Goal: Information Seeking & Learning: Understand process/instructions

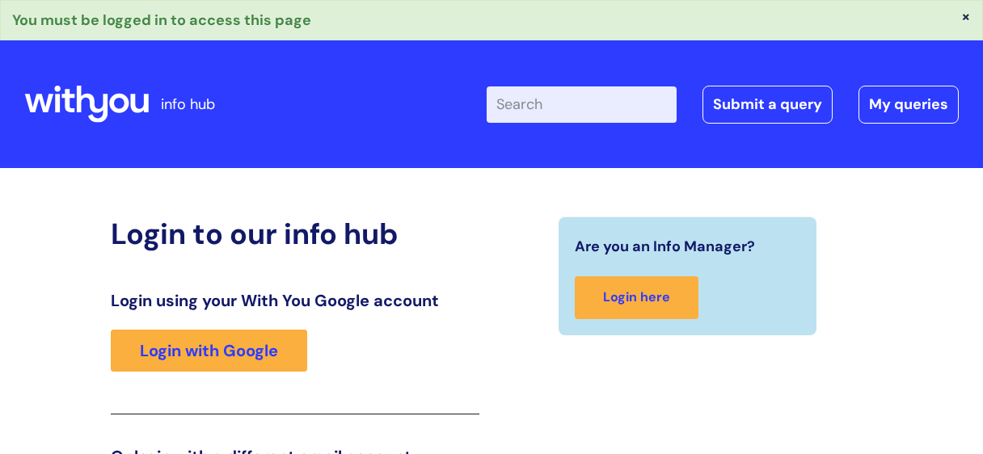
scroll to position [281, 0]
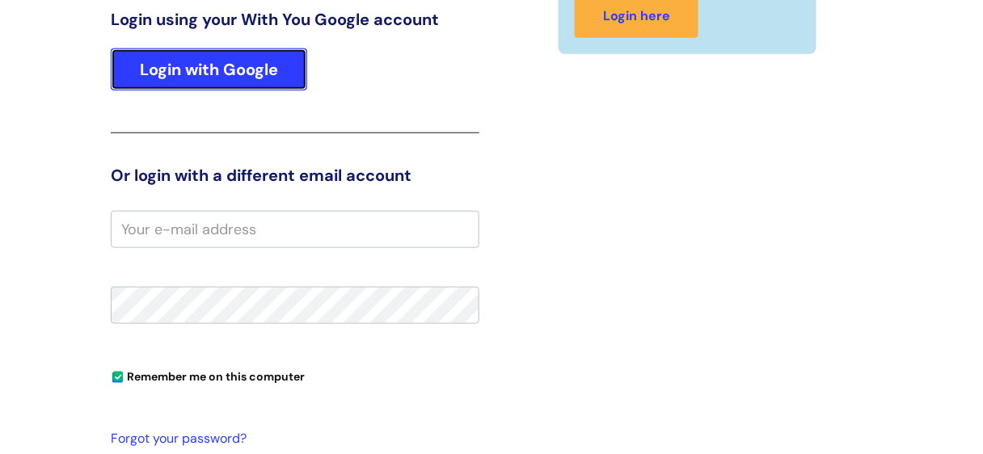
click at [204, 53] on link "Login with Google" at bounding box center [209, 70] width 196 height 42
